Goal: Task Accomplishment & Management: Complete application form

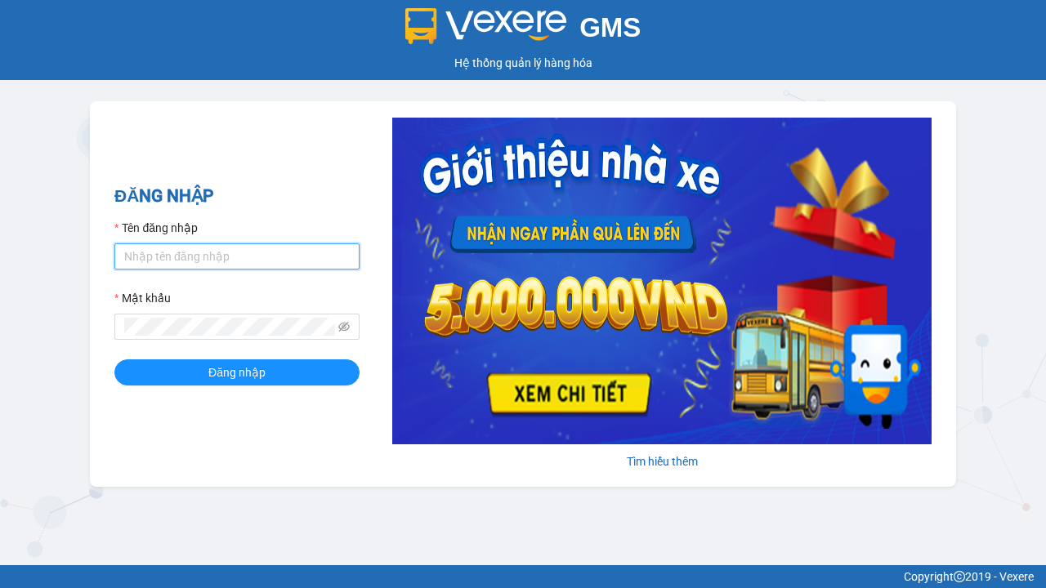
click at [237, 256] on input "Tên đăng nhập" at bounding box center [236, 257] width 245 height 26
type input "ly.xtl"
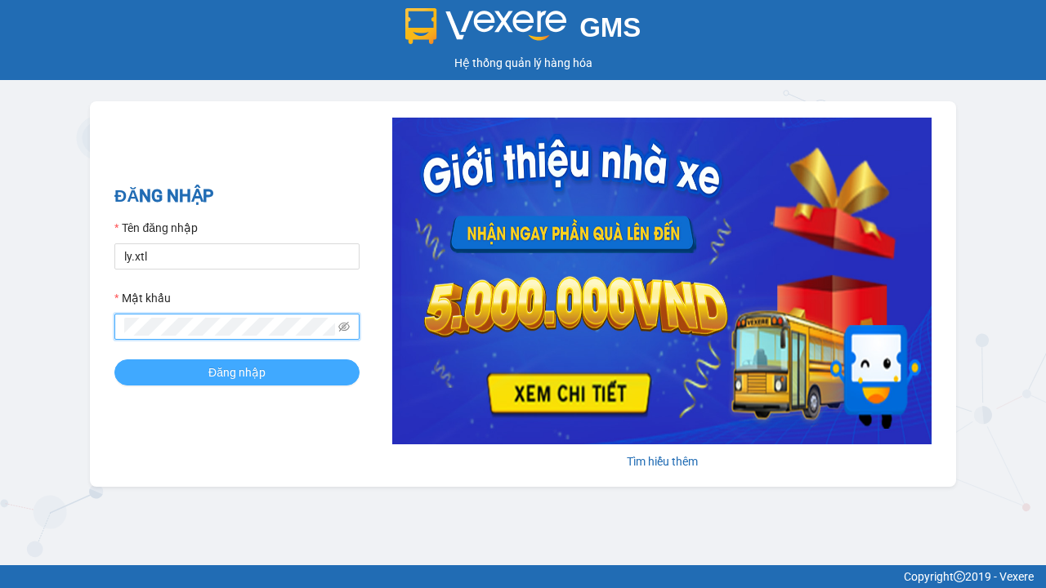
click at [237, 372] on span "Đăng nhập" at bounding box center [236, 373] width 57 height 18
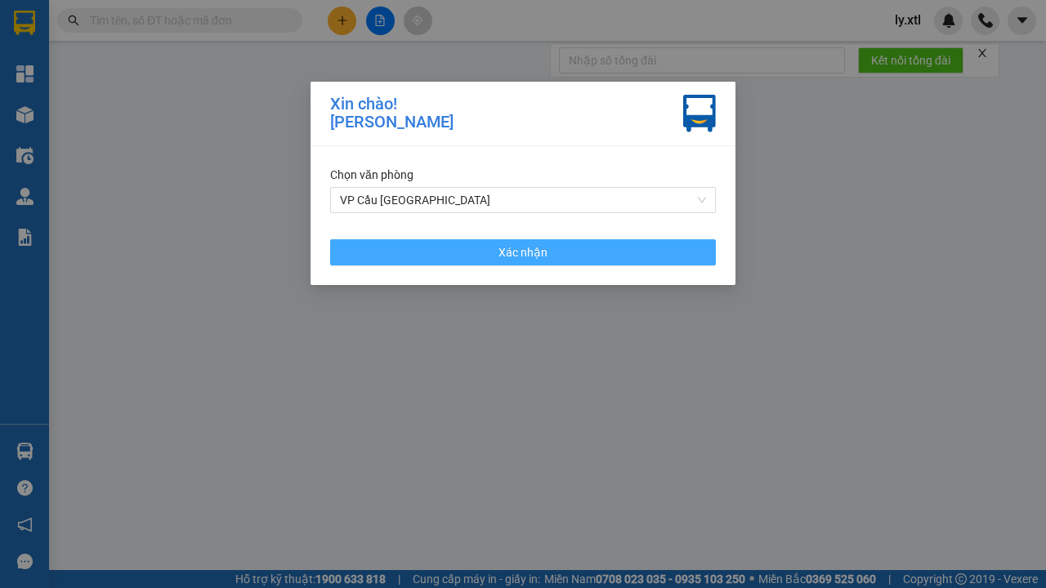
click at [523, 252] on span "Xác nhận" at bounding box center [522, 253] width 49 height 18
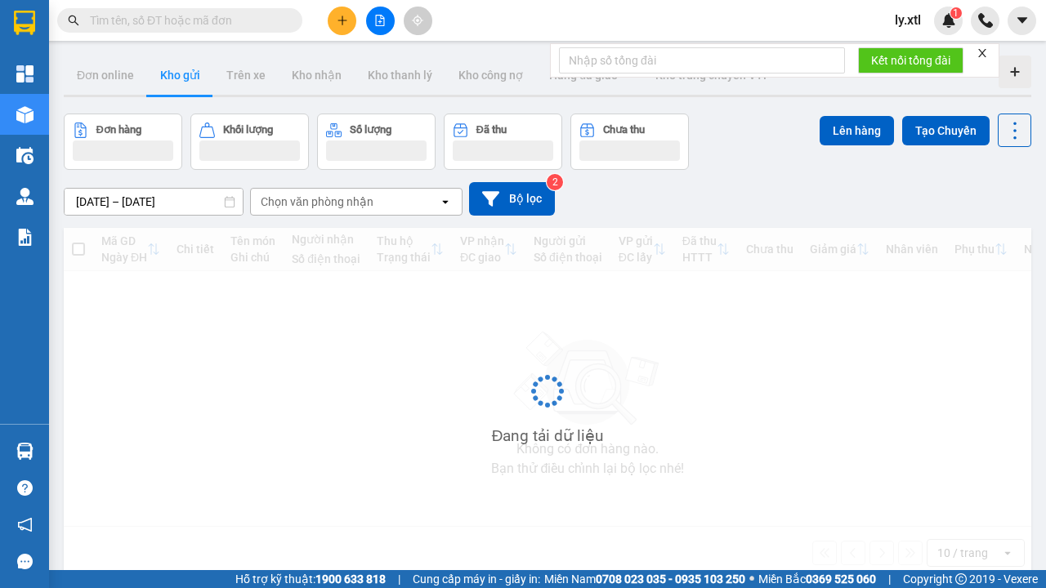
click at [342, 20] on icon "plus" at bounding box center [342, 20] width 9 height 1
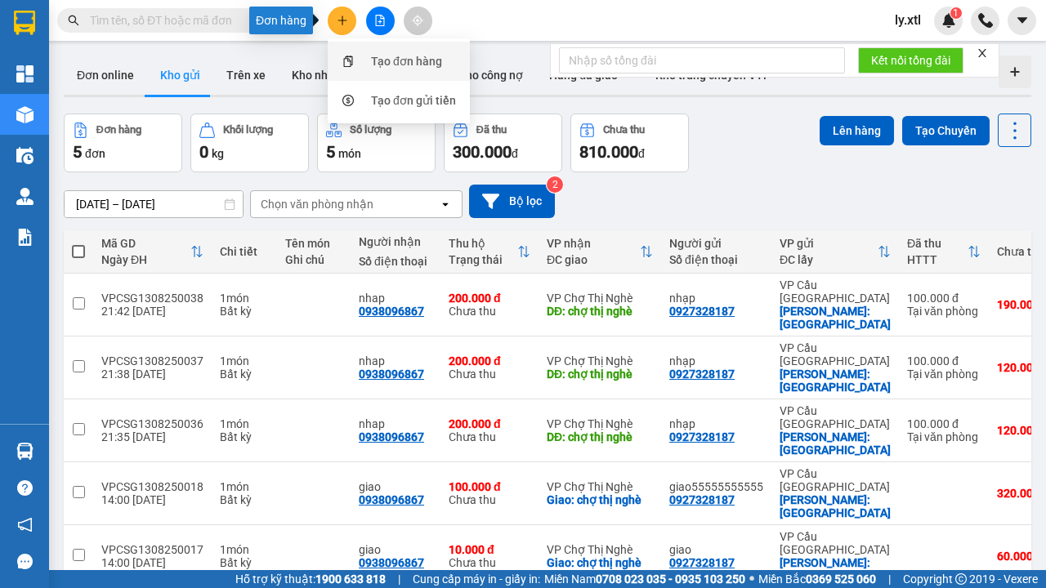
click at [407, 61] on div "Tạo đơn hàng" at bounding box center [406, 61] width 71 height 18
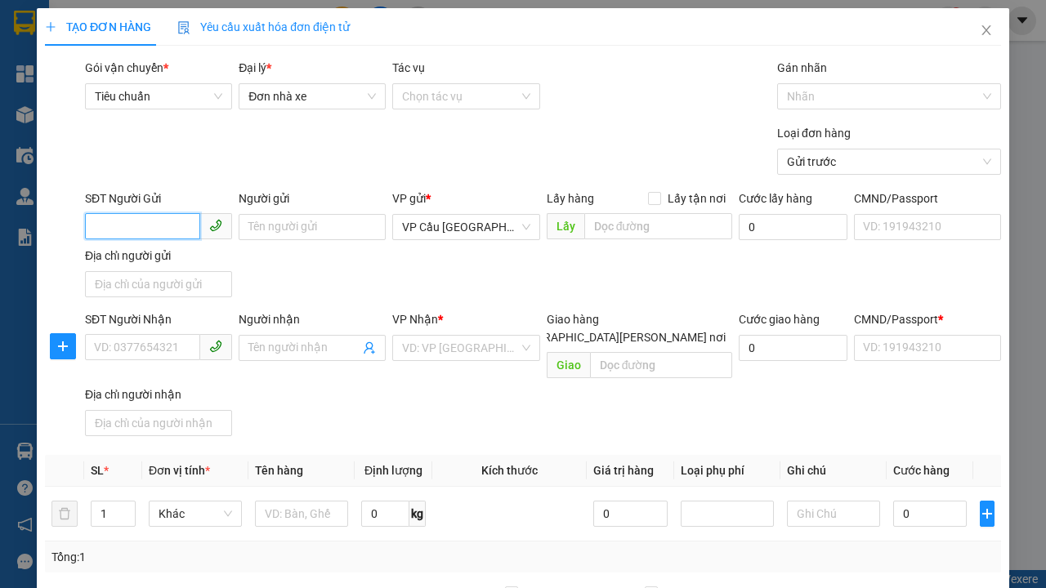
click at [142, 213] on input "SĐT Người Gửi" at bounding box center [142, 226] width 115 height 26
type input "0927328187"
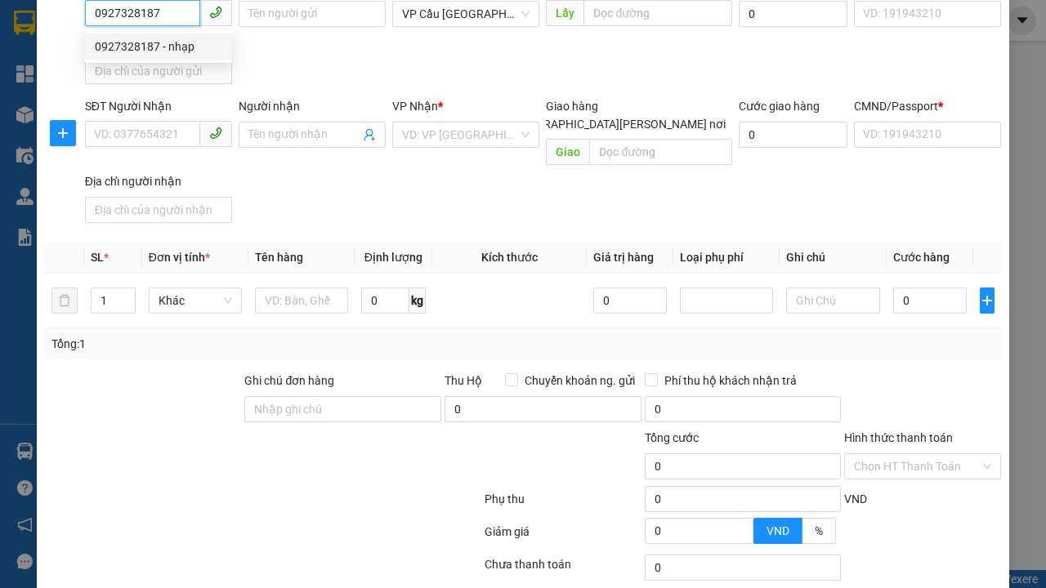
click at [159, 47] on div "0927328187 - nhạp" at bounding box center [158, 47] width 127 height 18
type input "nhạp"
checkbox input "true"
type input "[GEOGRAPHIC_DATA]"
type input "123456789112"
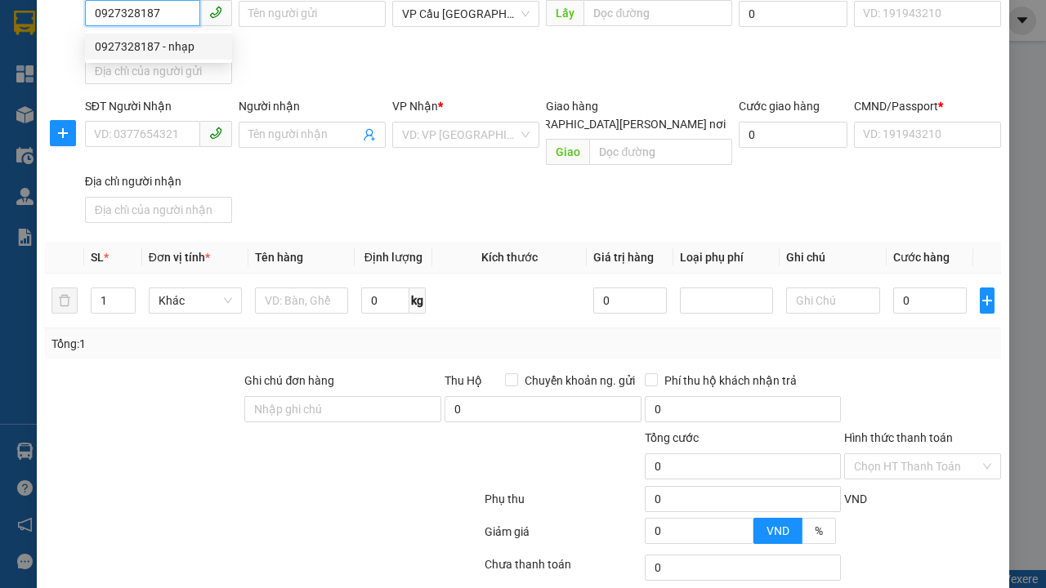
type input "0938096867"
type input "nhap"
type input "chợ thị nghè"
type input "10.000"
type input "123456789456"
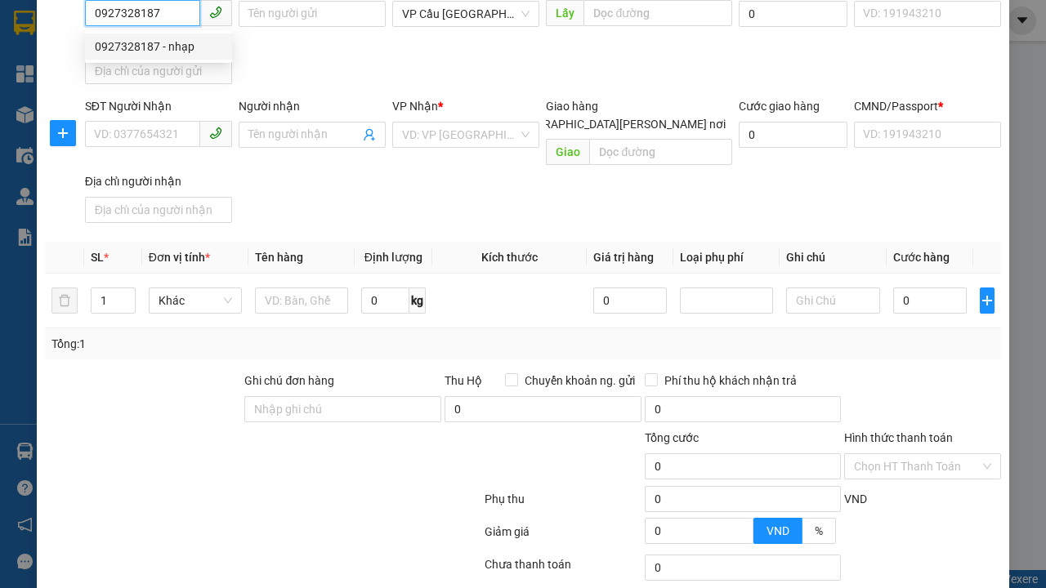
type input "200.000"
type input "15.000"
type input "20.000"
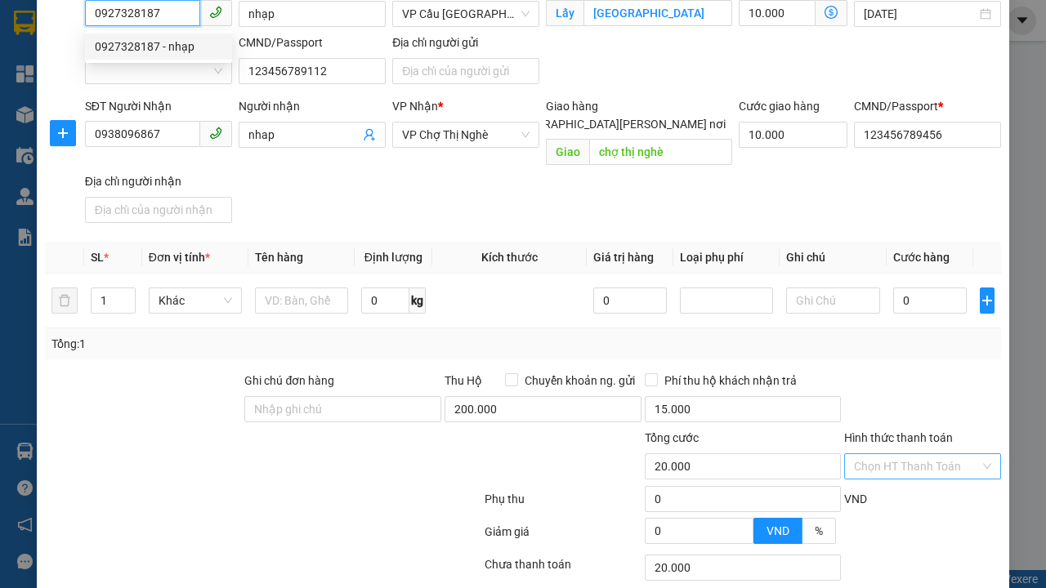
type input "0927328187"
click at [917, 454] on input "Hình thức thanh toán" at bounding box center [917, 466] width 126 height 25
type input "320.000"
